Goal: Information Seeking & Learning: Stay updated

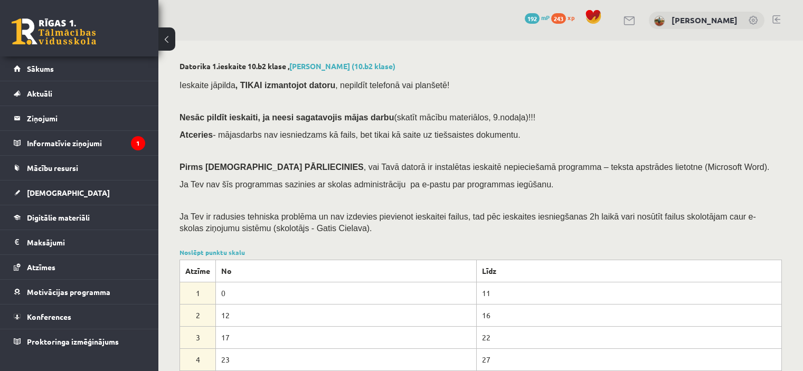
scroll to position [158, 0]
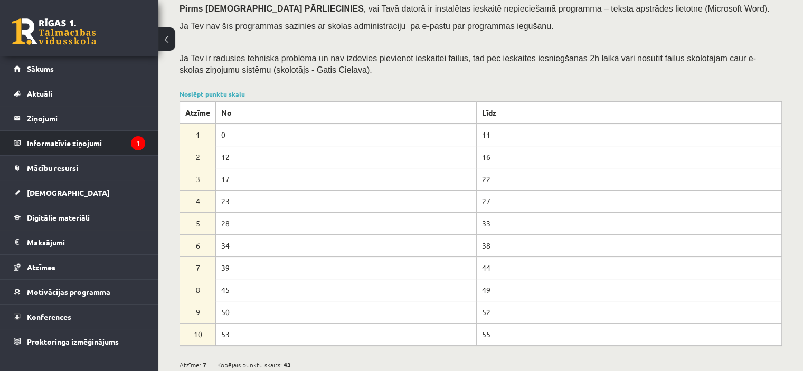
click at [90, 149] on legend "Informatīvie ziņojumi 1" at bounding box center [86, 143] width 118 height 24
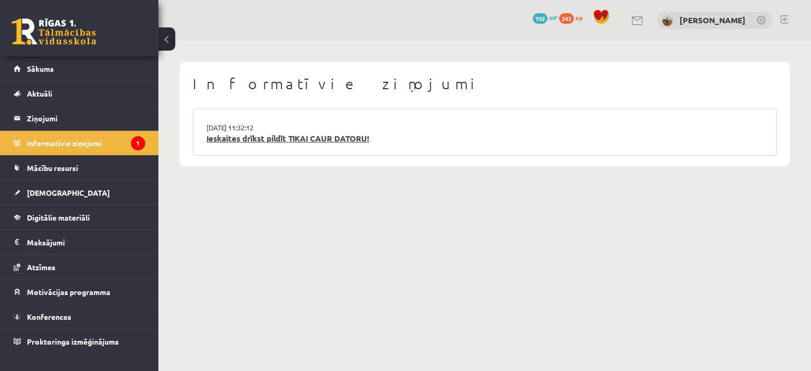
click at [274, 142] on link "Ieskaites drīkst pildīt TIKAI CAUR DATORU!" at bounding box center [484, 138] width 556 height 12
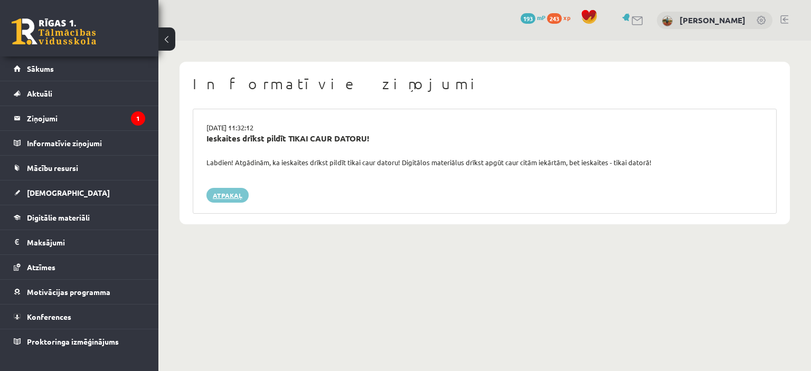
click at [226, 194] on link "Atpakaļ" at bounding box center [227, 195] width 42 height 15
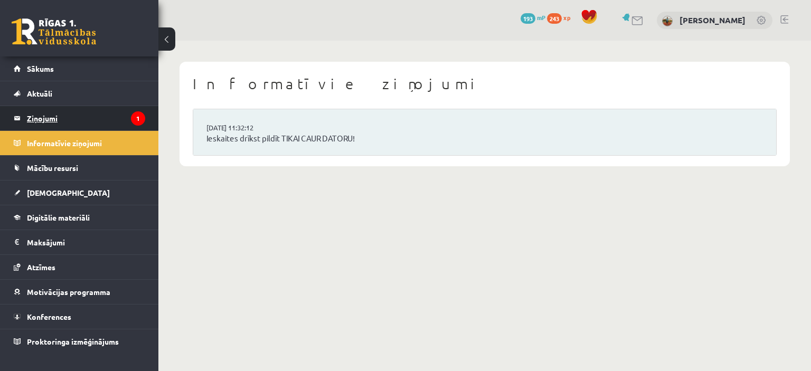
click at [64, 116] on legend "Ziņojumi 1" at bounding box center [86, 118] width 118 height 24
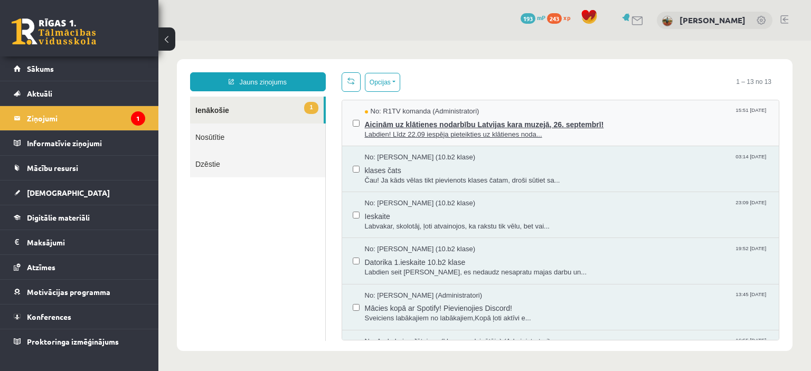
click at [438, 126] on span "Aicinām uz klātienes nodarbību Latvijas kara muzejā, 26. septembrī!" at bounding box center [567, 123] width 404 height 13
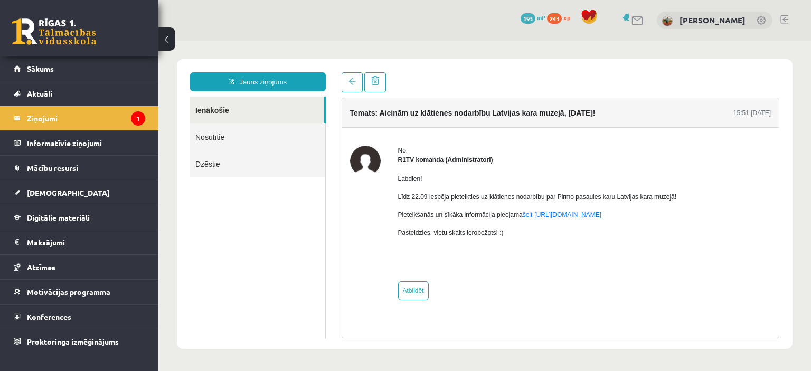
click at [63, 35] on link at bounding box center [54, 31] width 84 height 26
